Goal: Information Seeking & Learning: Learn about a topic

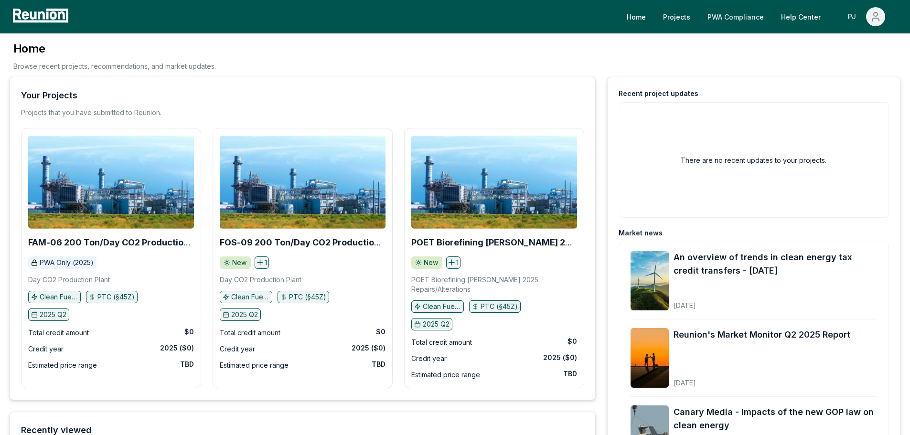
click at [715, 10] on link "PWA Compliance" at bounding box center [736, 16] width 72 height 19
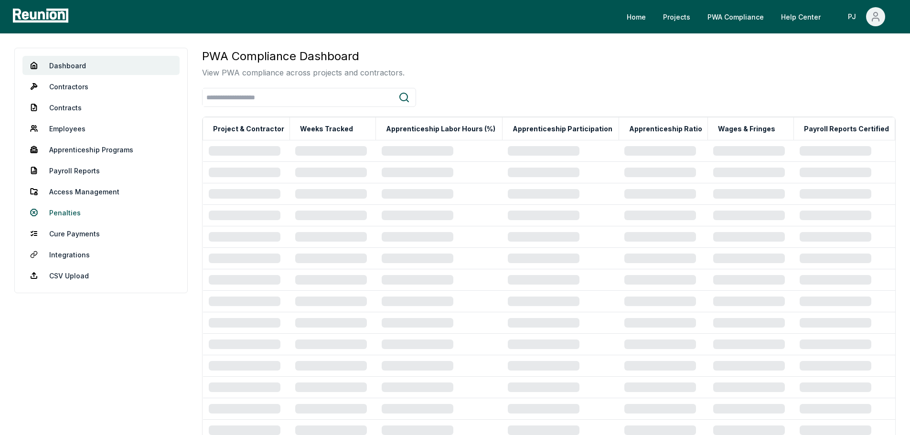
click at [71, 218] on link "Penalties" at bounding box center [100, 212] width 157 height 19
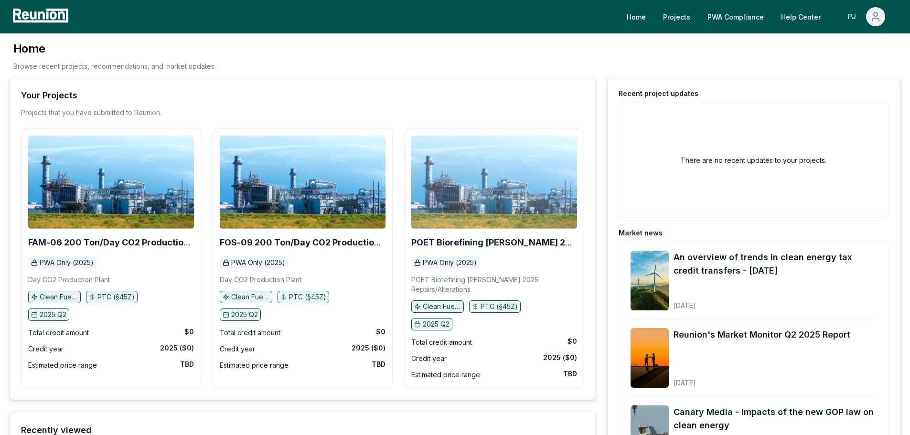
click at [468, 181] on img at bounding box center [494, 182] width 166 height 93
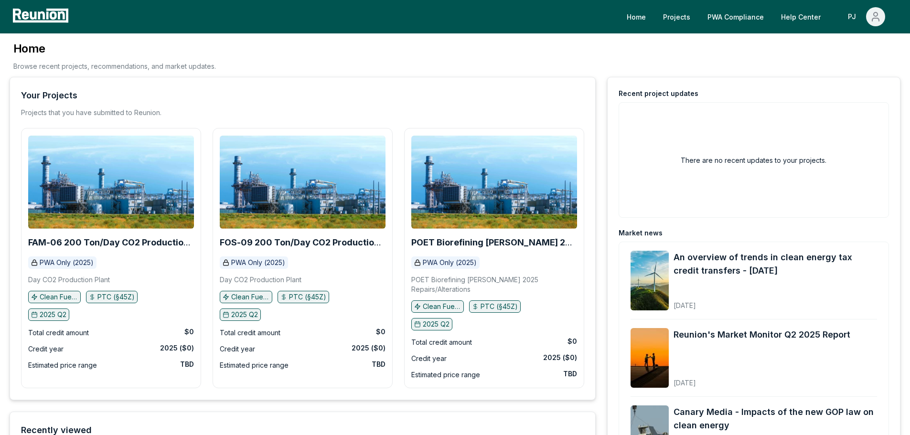
drag, startPoint x: 481, startPoint y: 178, endPoint x: 436, endPoint y: 87, distance: 101.6
click at [436, 87] on div "Your Projects Projects that you have submitted to Reunion. FAM-06 200 Ton/Day C…" at bounding box center [303, 238] width 586 height 323
click at [676, 8] on link "Projects" at bounding box center [676, 16] width 42 height 19
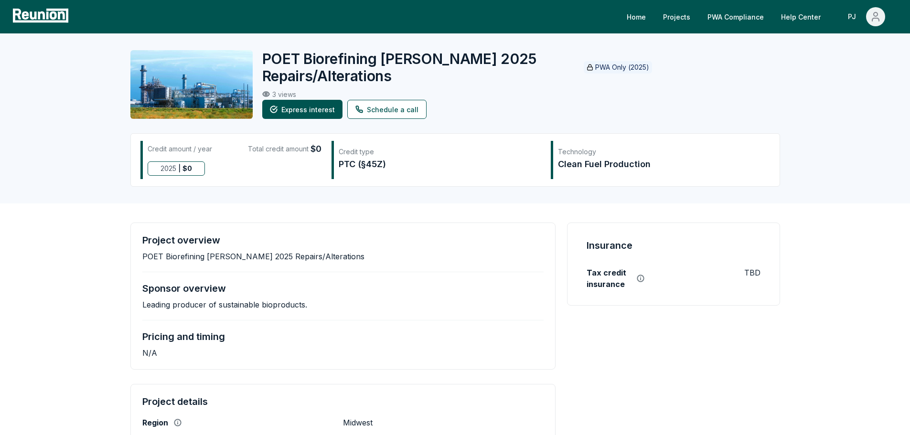
click at [183, 93] on img at bounding box center [191, 84] width 122 height 69
drag, startPoint x: 190, startPoint y: 80, endPoint x: 192, endPoint y: 71, distance: 9.3
click at [192, 71] on img at bounding box center [191, 84] width 122 height 69
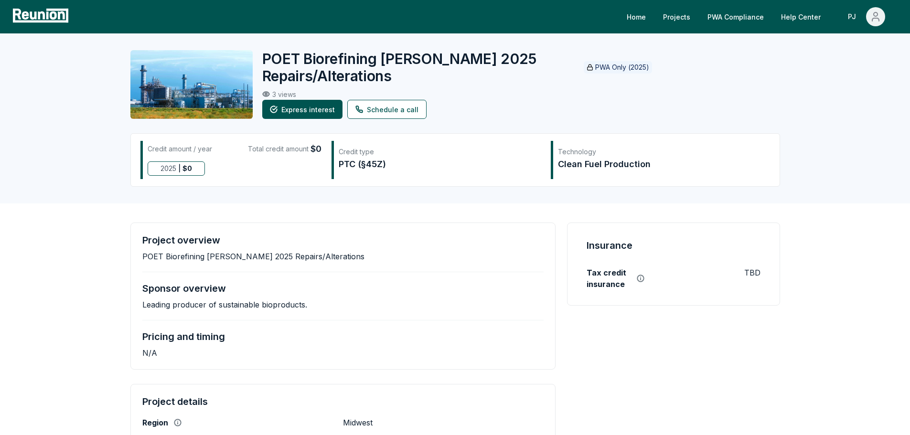
drag, startPoint x: 177, startPoint y: 78, endPoint x: 228, endPoint y: 57, distance: 55.7
click at [228, 57] on img at bounding box center [191, 84] width 122 height 69
click at [204, 105] on img at bounding box center [191, 84] width 122 height 69
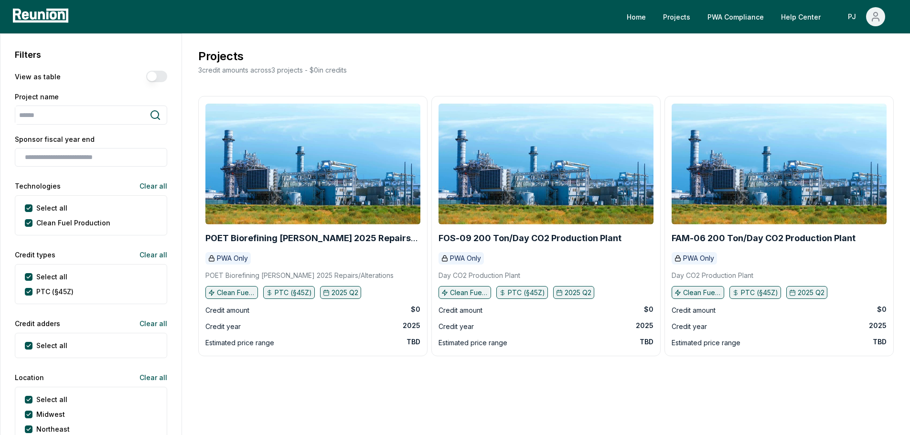
drag, startPoint x: 325, startPoint y: 201, endPoint x: 310, endPoint y: 254, distance: 54.4
click at [310, 254] on div "PWA Only" at bounding box center [312, 258] width 215 height 12
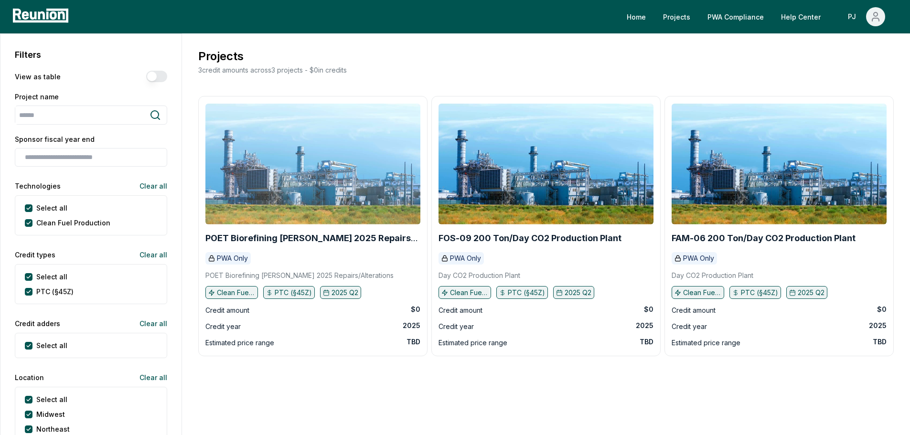
click at [303, 194] on img at bounding box center [312, 164] width 215 height 121
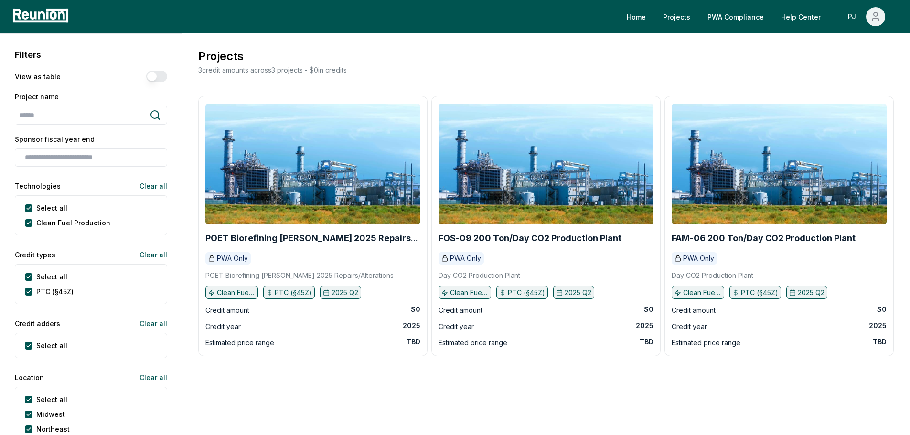
click at [766, 236] on b "FAM-06 200 Ton/Day CO2 Production Plant" at bounding box center [763, 238] width 184 height 10
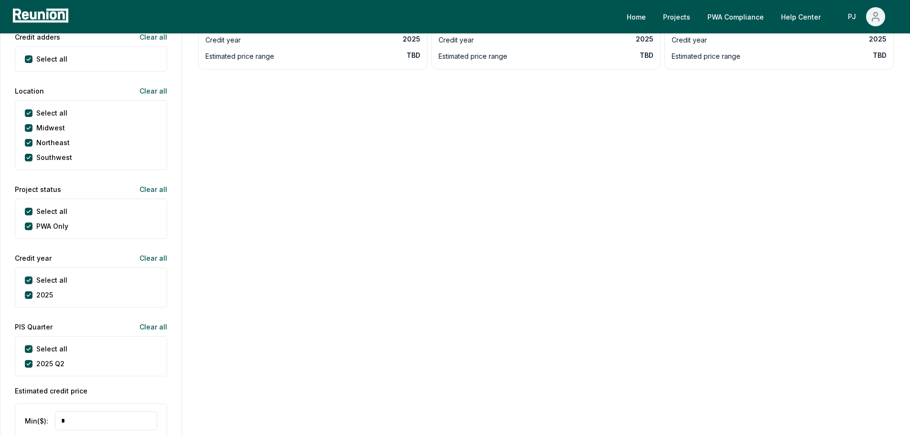
scroll to position [48, 0]
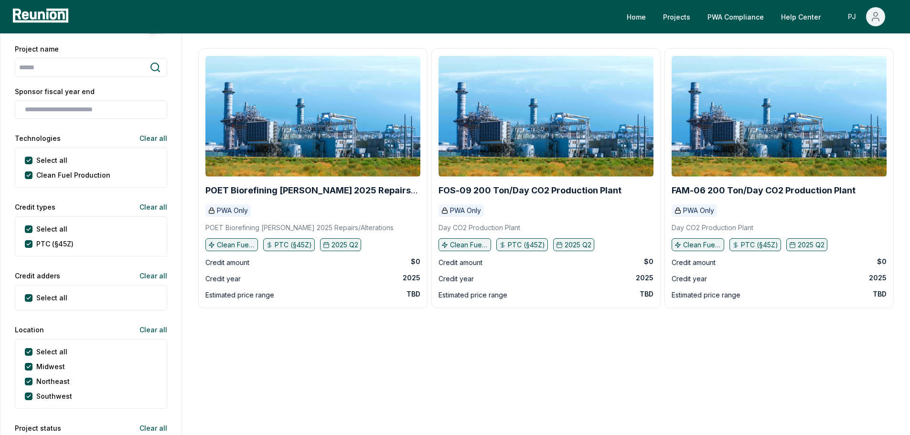
click at [864, 12] on button "PJ" at bounding box center [865, 16] width 55 height 19
click at [836, 38] on div "My Account" at bounding box center [855, 51] width 92 height 27
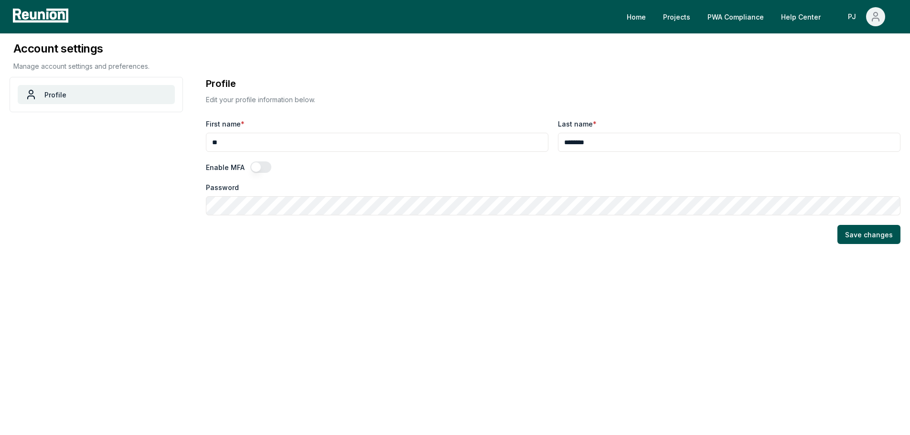
click at [602, 285] on main "Profile Edit your profile information below. First name * Last name * Enable MF…" at bounding box center [553, 277] width 694 height 400
click at [142, 89] on link "Profile" at bounding box center [96, 94] width 157 height 19
click at [679, 14] on link "Projects" at bounding box center [676, 16] width 42 height 19
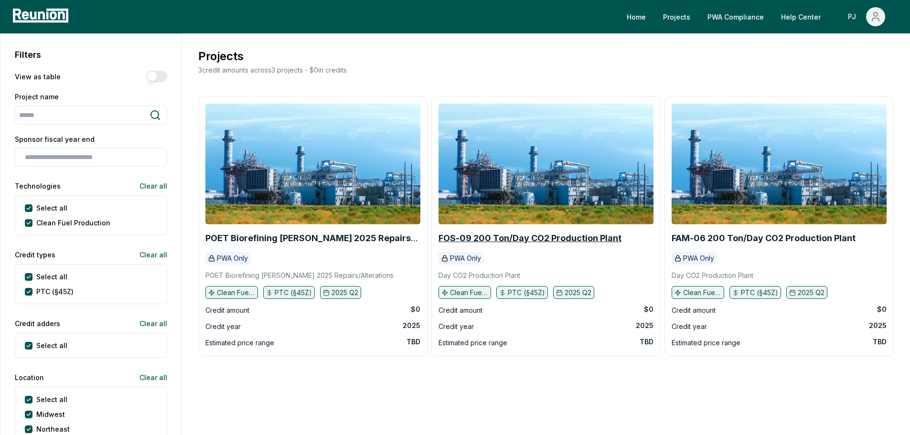
click at [451, 235] on b "FOS-09 200 Ton/Day CO2 Production Plant" at bounding box center [529, 238] width 183 height 10
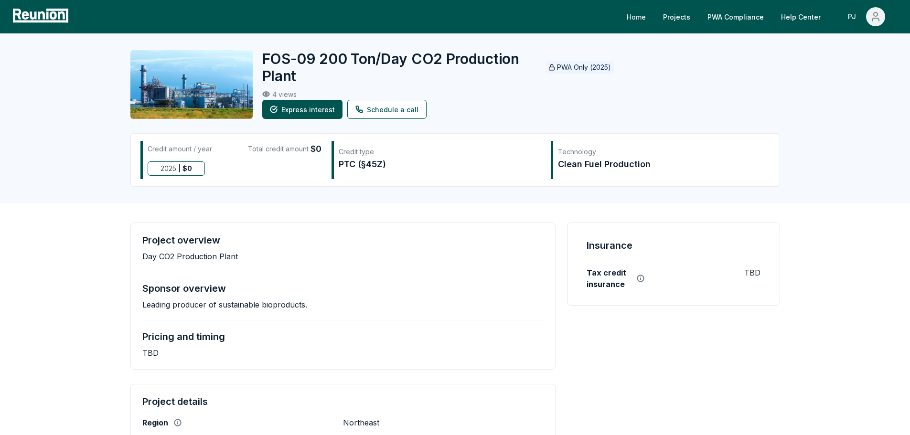
click at [631, 11] on link "Home" at bounding box center [636, 16] width 34 height 19
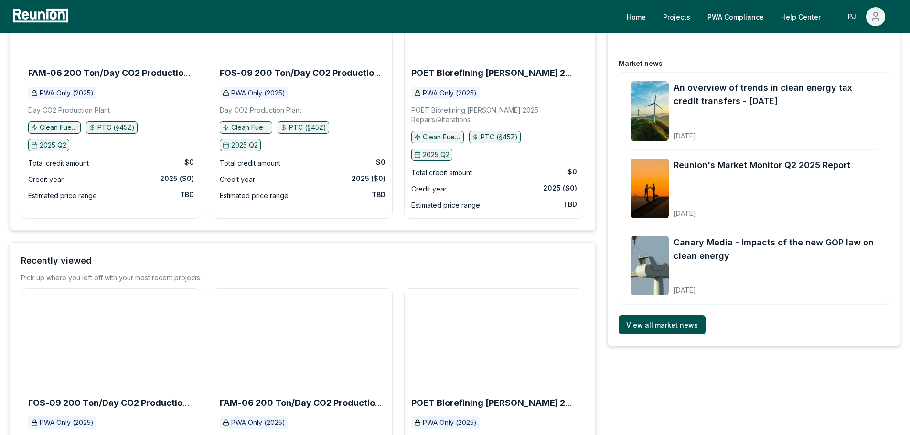
scroll to position [191, 0]
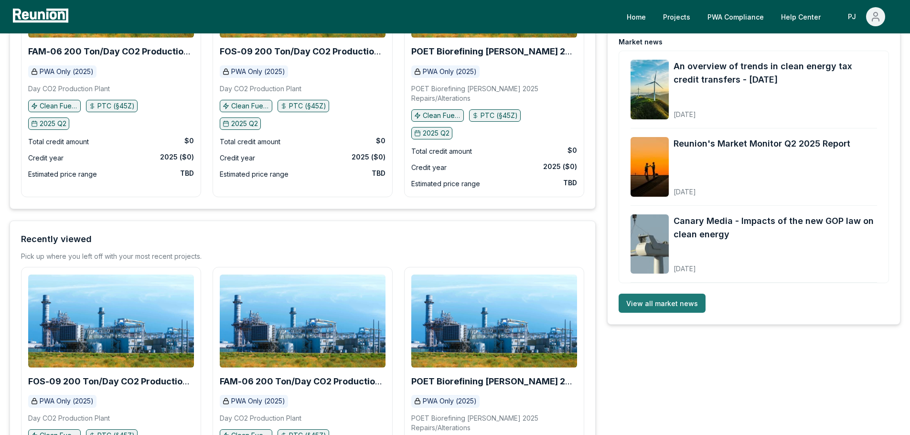
click at [654, 296] on link "View all market news" at bounding box center [661, 303] width 87 height 19
